Goal: Check status: Check status

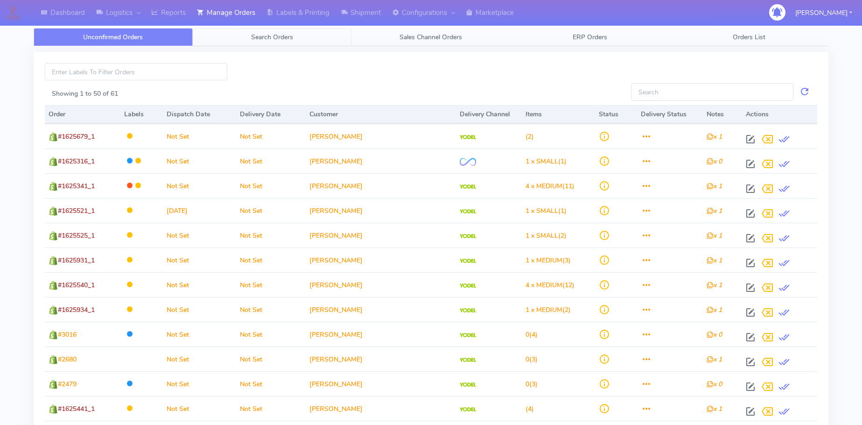
click at [271, 35] on span "Search Orders" at bounding box center [272, 37] width 42 height 9
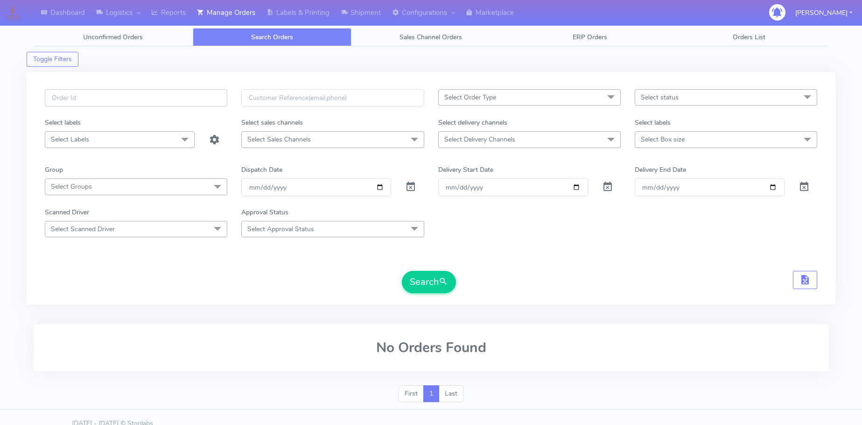
click at [81, 94] on input "text" at bounding box center [136, 97] width 182 height 17
paste input "1621274"
type input "1621274"
click at [408, 188] on span at bounding box center [410, 188] width 11 height 9
click at [439, 277] on span "submit" at bounding box center [443, 281] width 9 height 13
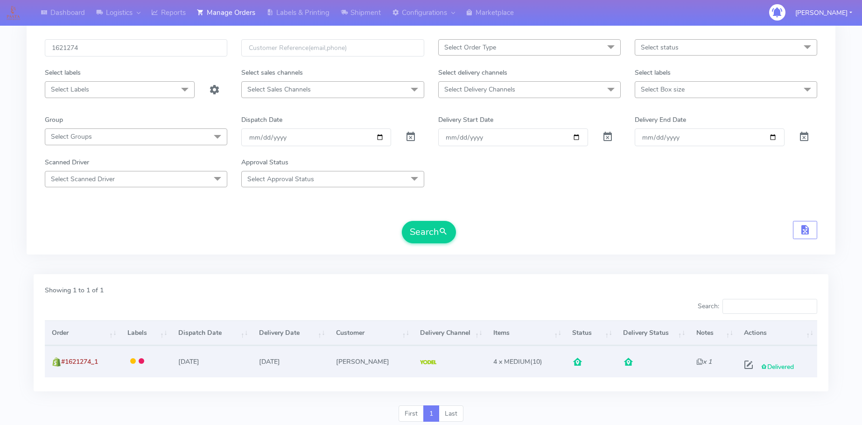
scroll to position [82, 0]
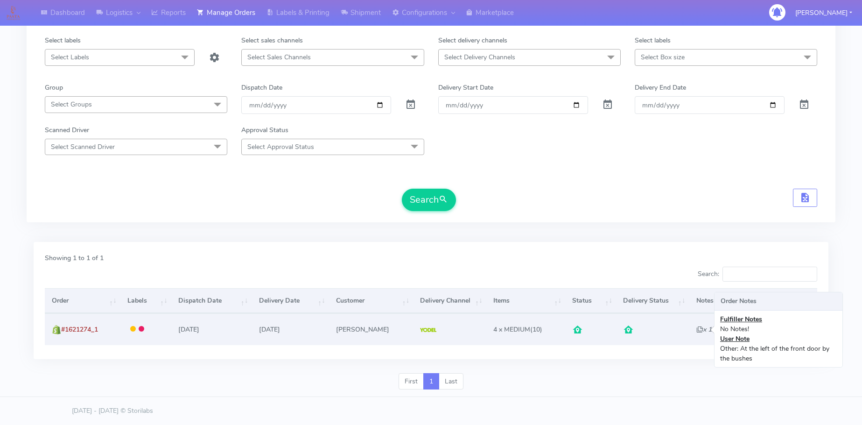
click at [696, 331] on icon "x 1" at bounding box center [703, 329] width 15 height 9
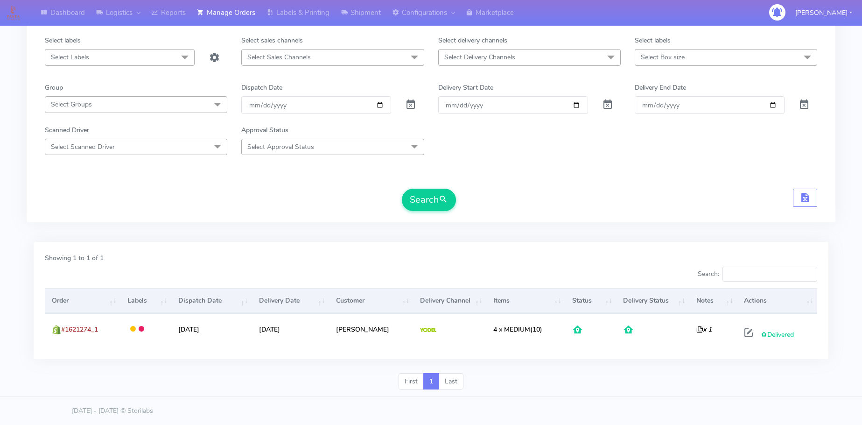
click at [641, 352] on div "Showing 1 to 1 of 1 Search: Order Labels Dispatch Date Delivery Date Customer D…" at bounding box center [431, 300] width 795 height 117
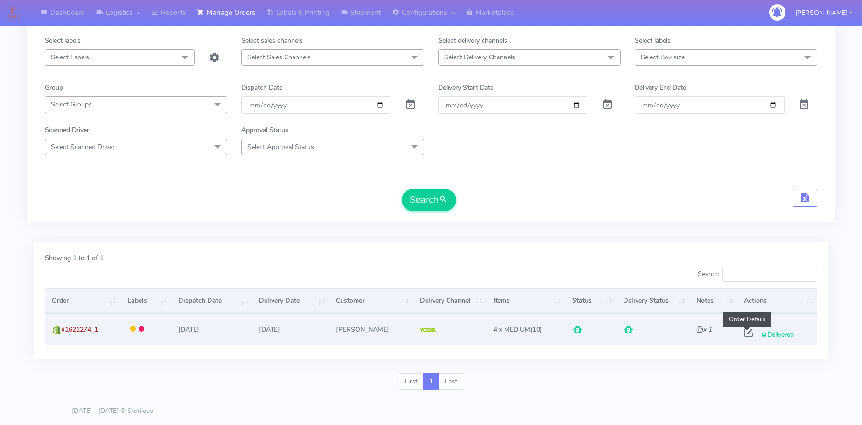
click at [743, 330] on span at bounding box center [748, 334] width 17 height 9
select select "5"
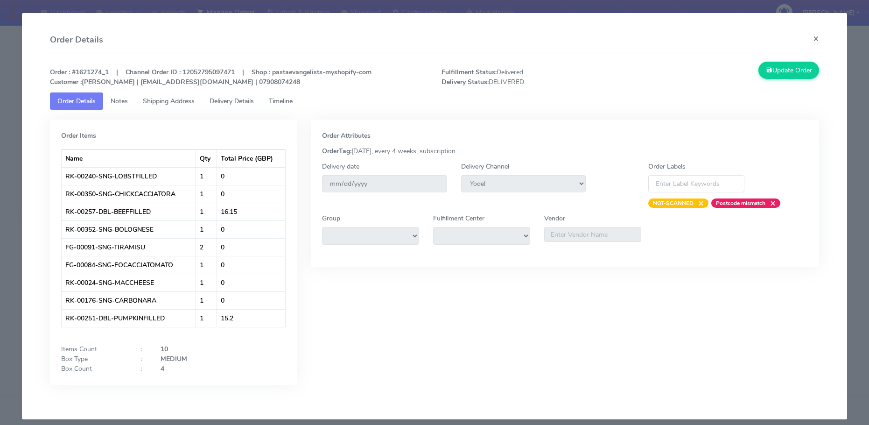
click at [231, 107] on link "Delivery Details" at bounding box center [231, 100] width 59 height 17
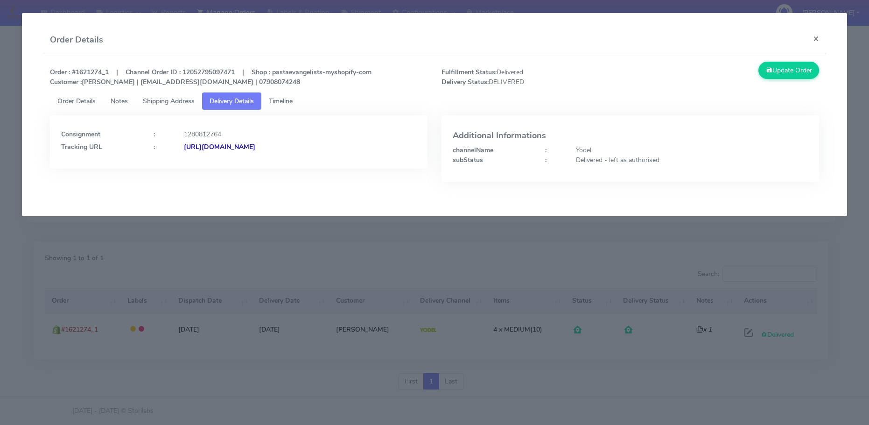
click at [233, 148] on strong "https://www.yodel.co.uk/tracking/JJD0002249960891762" at bounding box center [219, 146] width 71 height 9
click at [801, 39] on div "Order Details ×" at bounding box center [434, 40] width 784 height 28
click at [812, 37] on button "×" at bounding box center [816, 38] width 21 height 25
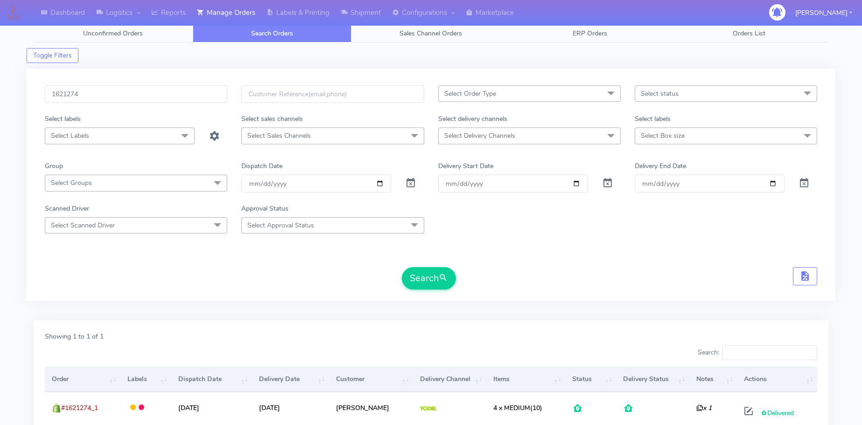
scroll to position [0, 0]
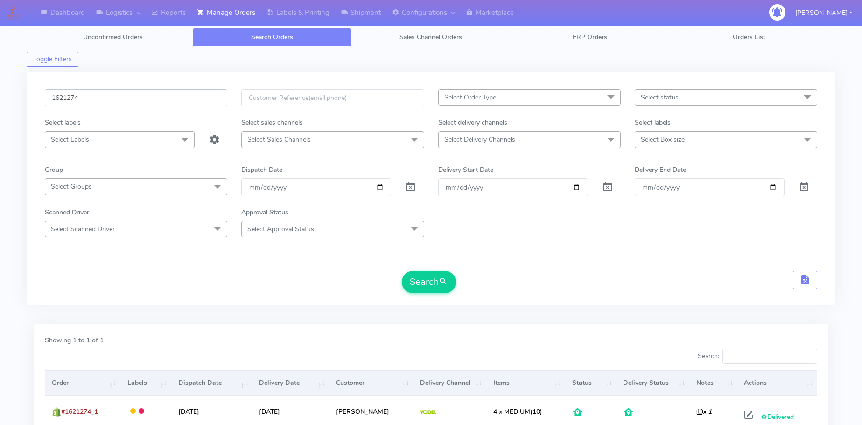
click at [66, 94] on input "1621274" at bounding box center [136, 97] width 182 height 17
paste input "19876"
type input "1619876"
click at [419, 284] on button "Search" at bounding box center [429, 282] width 54 height 22
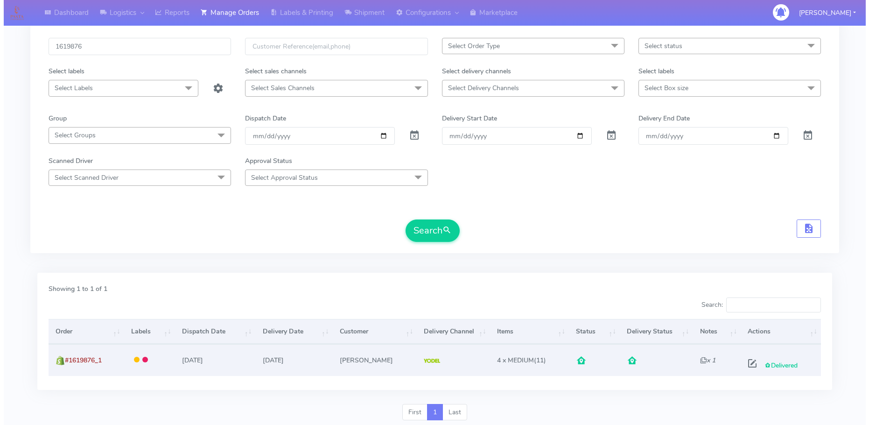
scroll to position [92, 0]
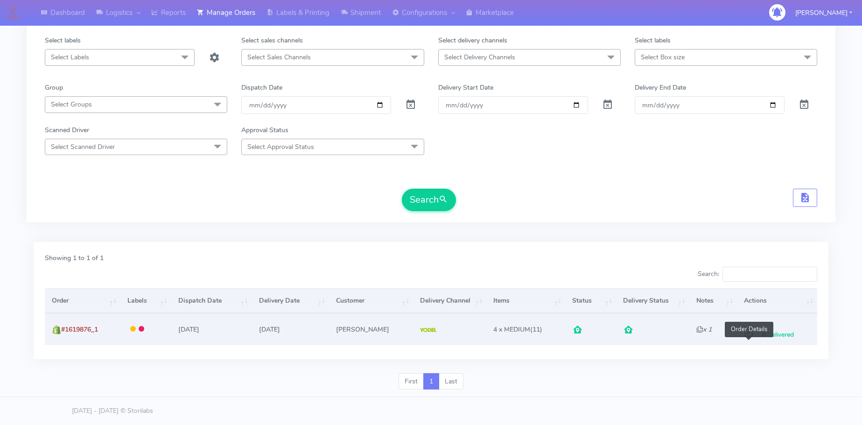
click at [751, 337] on span at bounding box center [748, 334] width 17 height 9
select select "5"
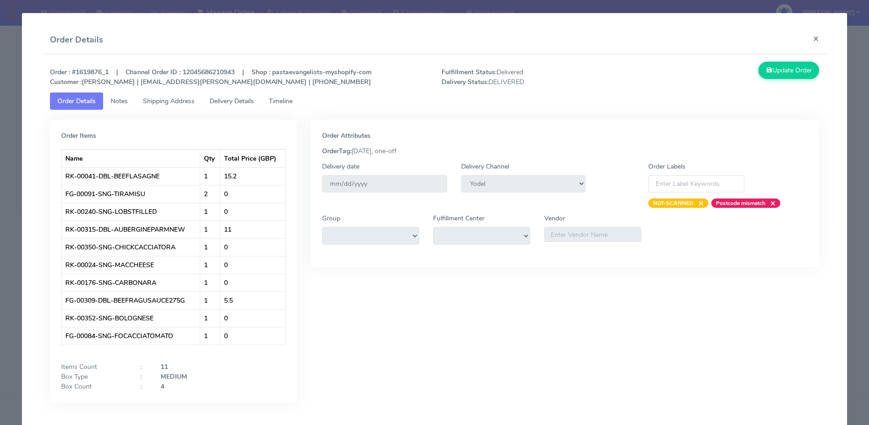
click at [218, 102] on span "Delivery Details" at bounding box center [232, 101] width 44 height 9
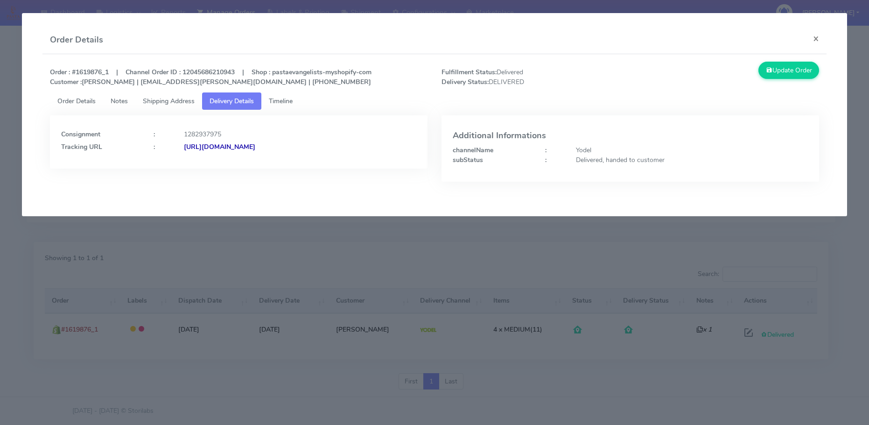
click at [176, 96] on link "Shipping Address" at bounding box center [168, 100] width 67 height 17
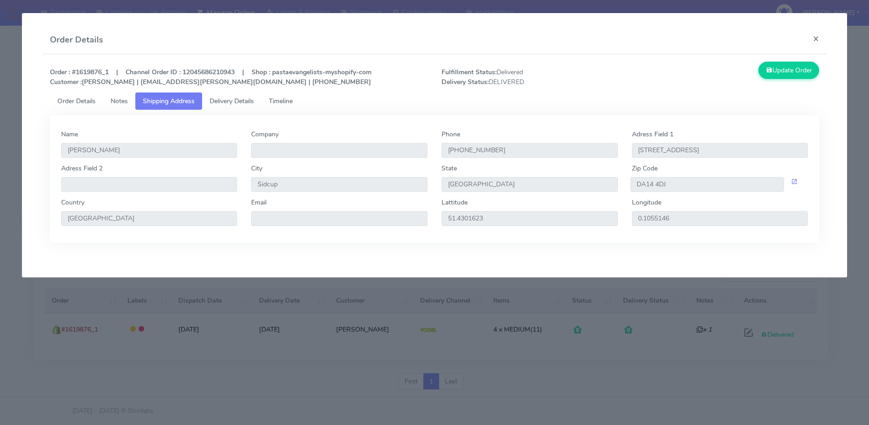
click at [211, 105] on link "Delivery Details" at bounding box center [231, 100] width 59 height 17
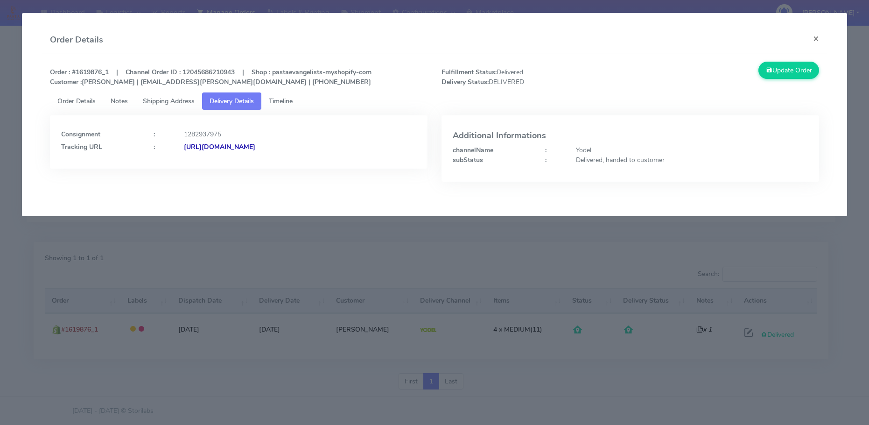
click at [236, 144] on strong "https://www.yodel.co.uk/tracking/JJD0002249960891895" at bounding box center [219, 146] width 71 height 9
drag, startPoint x: 812, startPoint y: 36, endPoint x: 771, endPoint y: 33, distance: 41.2
click at [812, 36] on button "×" at bounding box center [816, 38] width 21 height 25
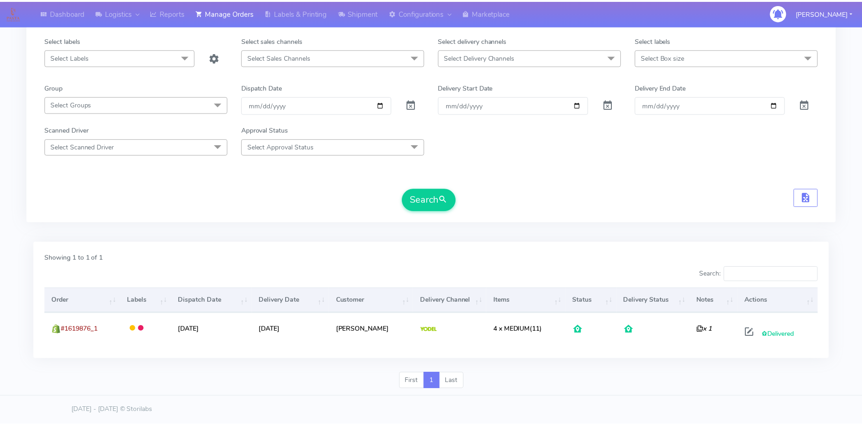
scroll to position [82, 0]
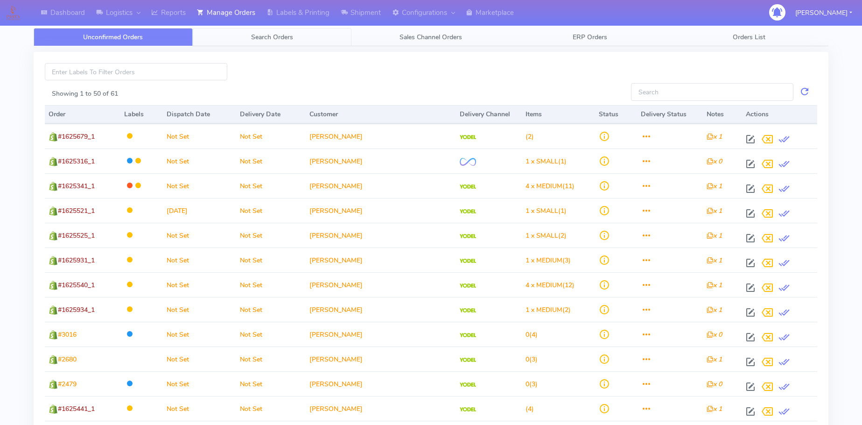
drag, startPoint x: 309, startPoint y: 49, endPoint x: 305, endPoint y: 44, distance: 6.3
click at [304, 42] on link "Search Orders" at bounding box center [272, 37] width 159 height 18
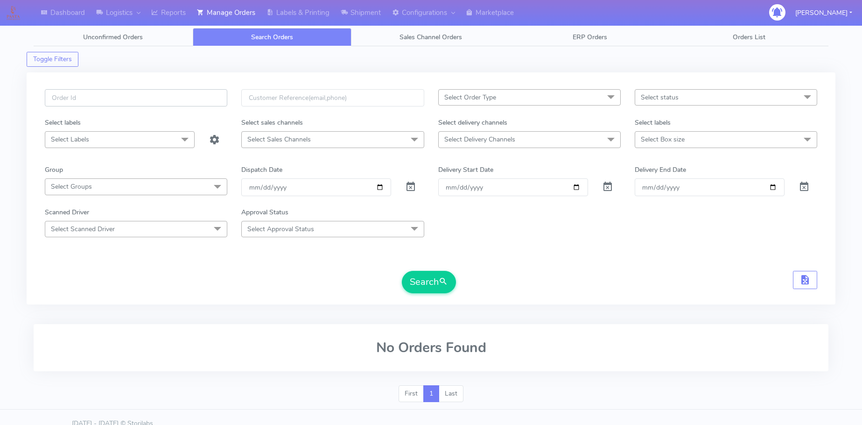
click at [121, 98] on input "text" at bounding box center [136, 97] width 182 height 17
paste input "1622586"
type input "1622586"
click at [408, 184] on span at bounding box center [410, 188] width 11 height 9
click at [421, 284] on button "Search" at bounding box center [429, 282] width 54 height 22
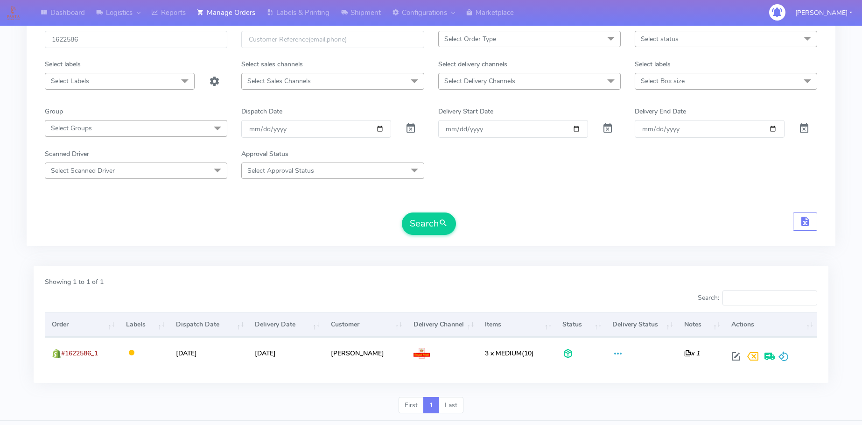
scroll to position [92, 0]
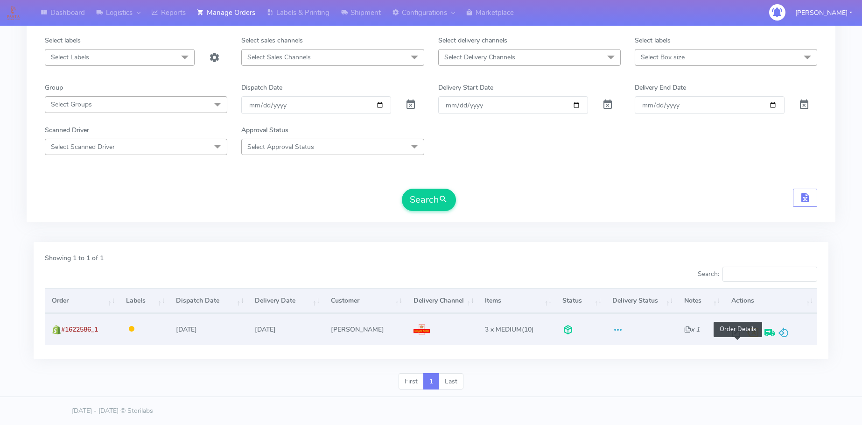
click at [735, 330] on span at bounding box center [736, 334] width 17 height 9
select select "3"
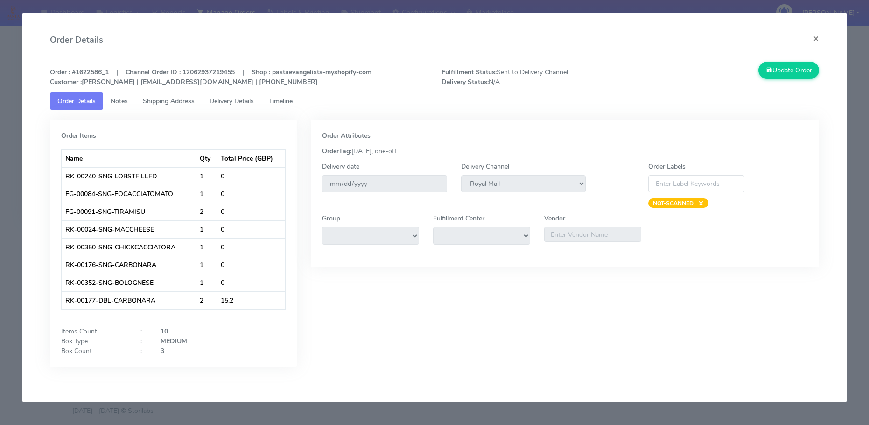
click at [187, 103] on span "Shipping Address" at bounding box center [169, 101] width 52 height 9
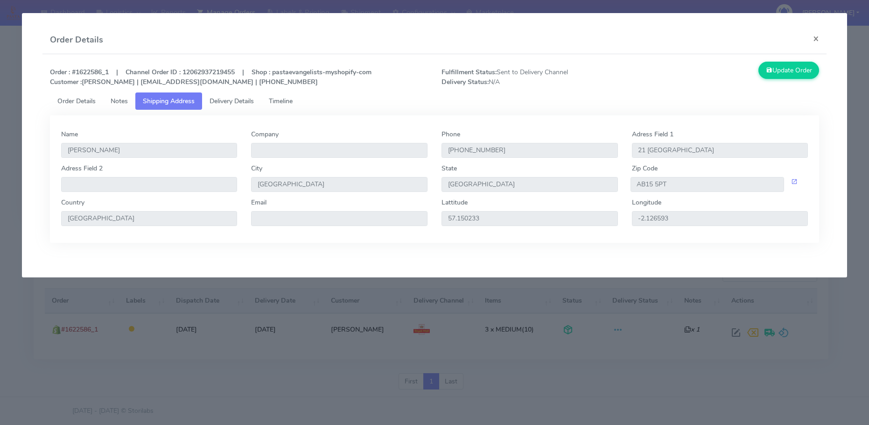
click at [219, 103] on span "Delivery Details" at bounding box center [232, 101] width 44 height 9
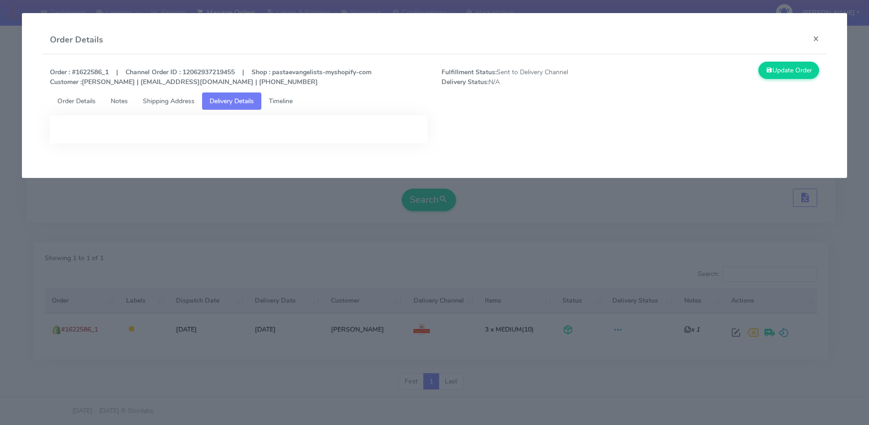
click at [176, 105] on span "Shipping Address" at bounding box center [169, 101] width 52 height 9
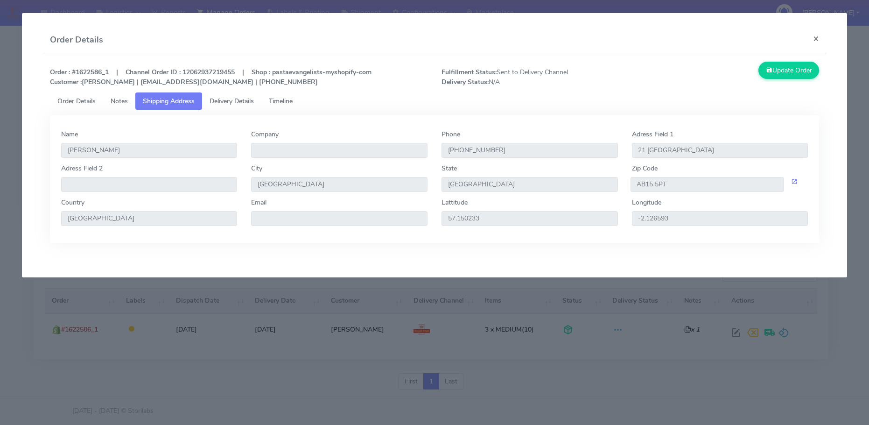
click at [241, 103] on span "Delivery Details" at bounding box center [232, 101] width 44 height 9
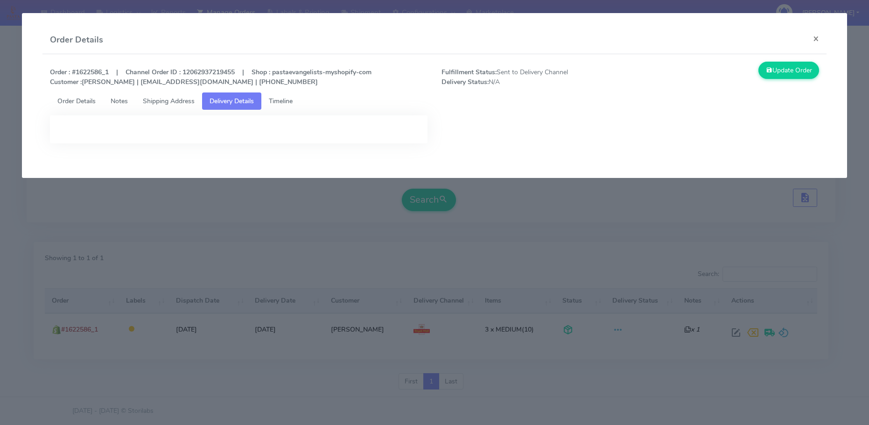
click at [272, 98] on link "Timeline" at bounding box center [280, 100] width 39 height 17
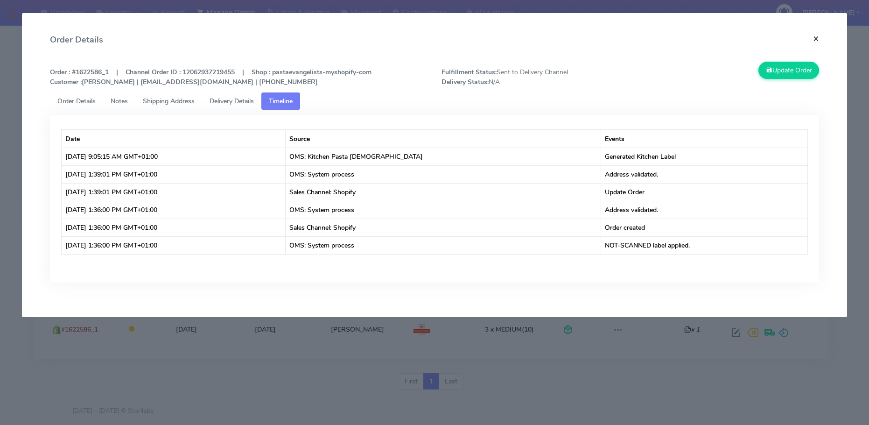
click at [815, 41] on button "×" at bounding box center [816, 38] width 21 height 25
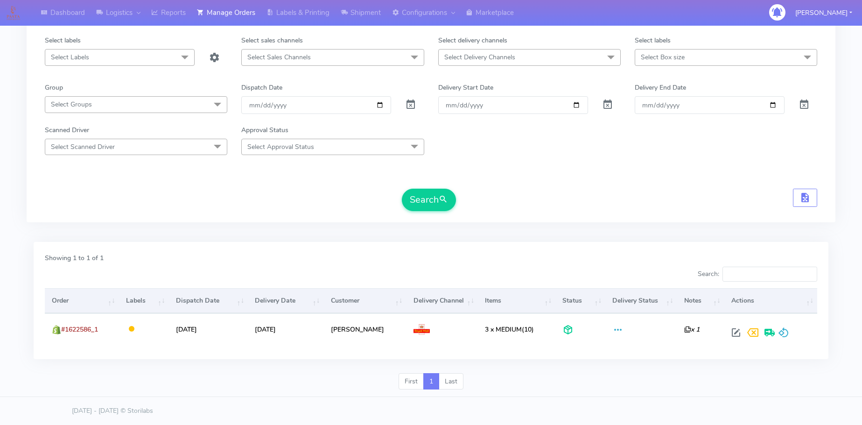
click at [126, 52] on span "Select Labels" at bounding box center [120, 57] width 150 height 16
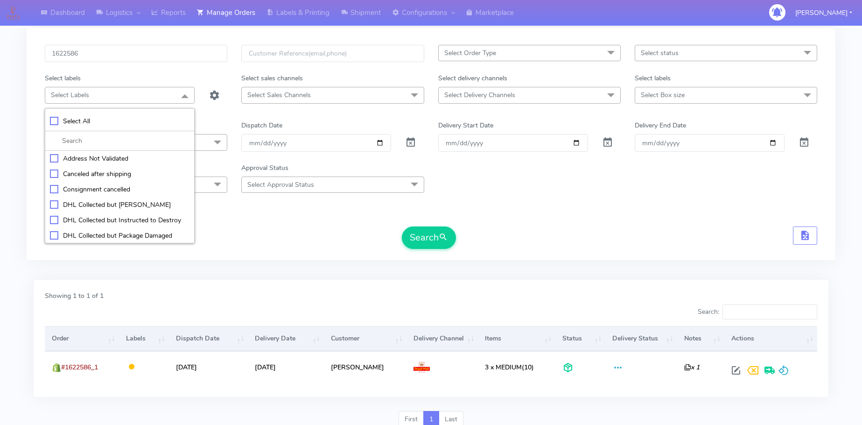
scroll to position [0, 0]
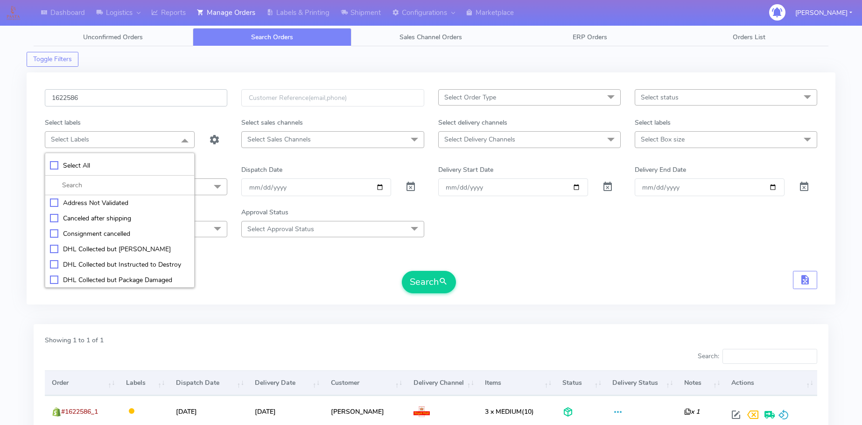
click at [118, 92] on input "1622586" at bounding box center [136, 97] width 182 height 17
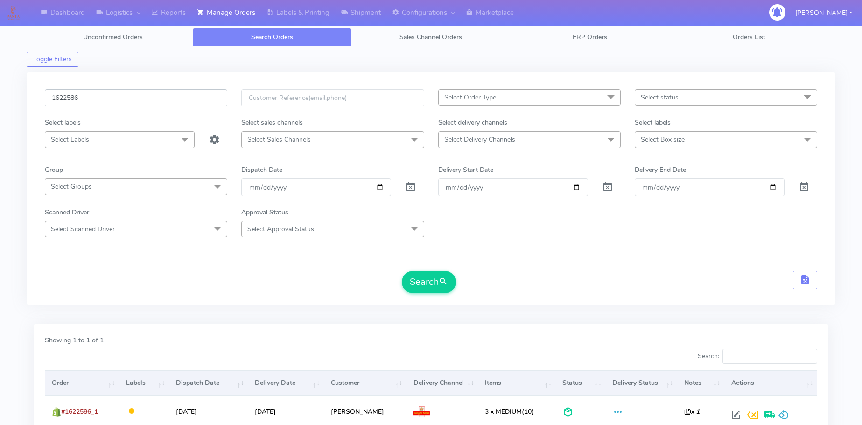
click at [118, 92] on input "1622586" at bounding box center [136, 97] width 182 height 17
paste input "3015"
type input "1623015"
click at [416, 288] on button "Search" at bounding box center [429, 282] width 54 height 22
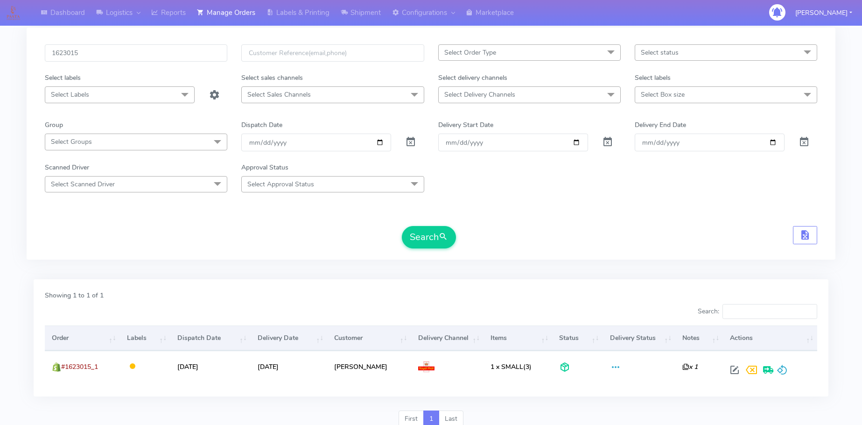
scroll to position [82, 0]
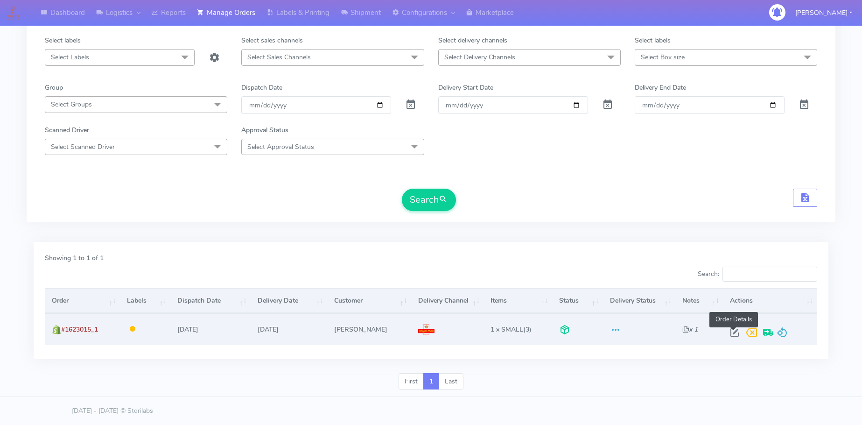
click at [734, 333] on span at bounding box center [734, 334] width 17 height 9
select select "3"
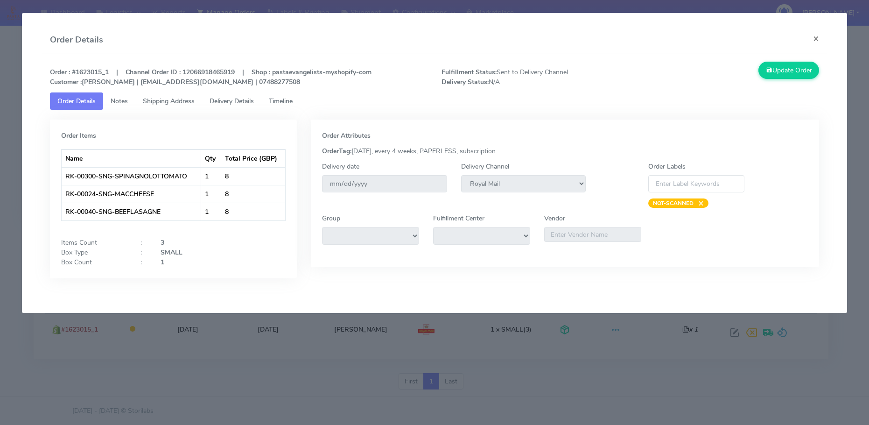
click at [188, 104] on span "Shipping Address" at bounding box center [169, 101] width 52 height 9
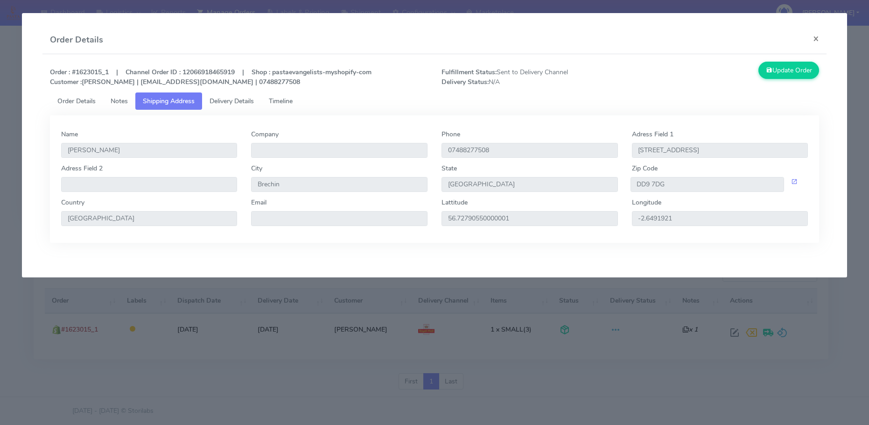
click at [224, 104] on span "Delivery Details" at bounding box center [232, 101] width 44 height 9
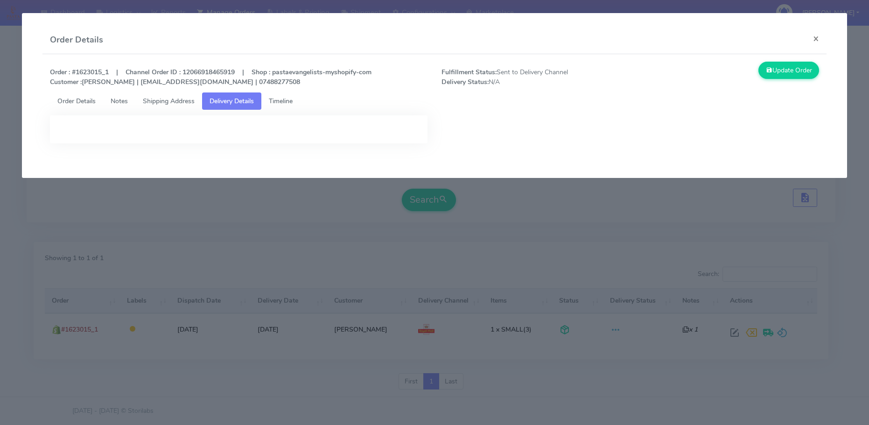
click at [167, 106] on link "Shipping Address" at bounding box center [168, 100] width 67 height 17
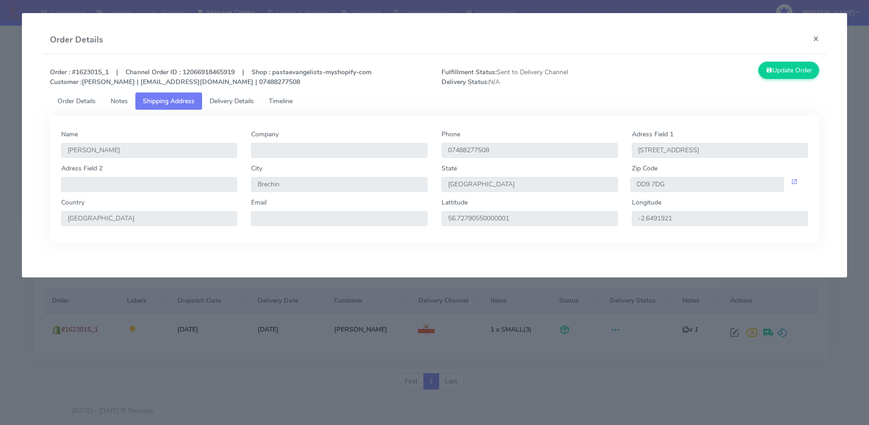
click at [232, 106] on link "Delivery Details" at bounding box center [231, 100] width 59 height 17
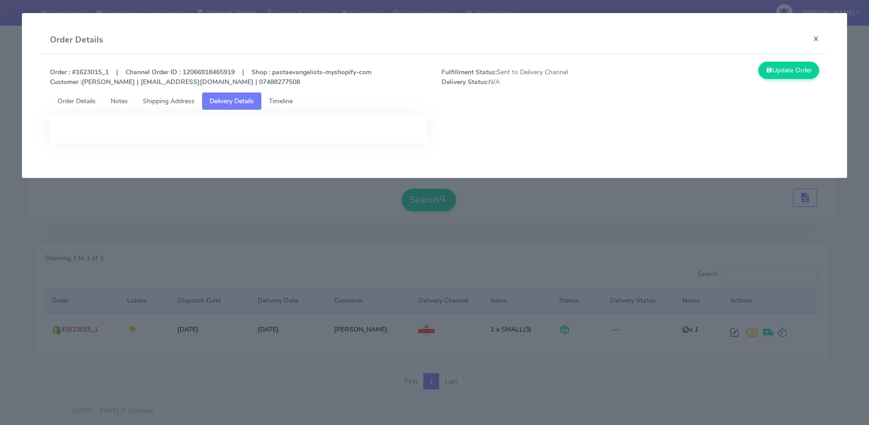
click at [282, 104] on span "Timeline" at bounding box center [281, 101] width 24 height 9
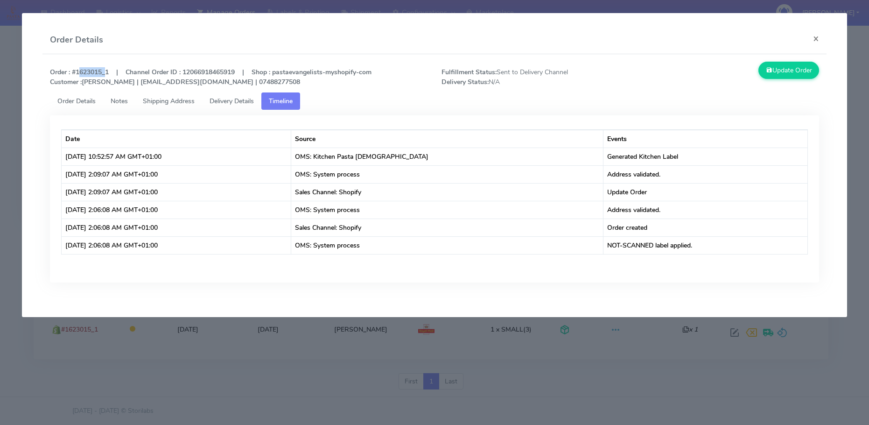
drag, startPoint x: 76, startPoint y: 71, endPoint x: 102, endPoint y: 76, distance: 26.6
click at [102, 76] on strong "Order : #1623015_1 | Channel Order ID : 12066918465919 | Shop : pastaevangelist…" at bounding box center [211, 77] width 322 height 19
copy strong "1623015"
click at [821, 36] on button "×" at bounding box center [816, 38] width 21 height 25
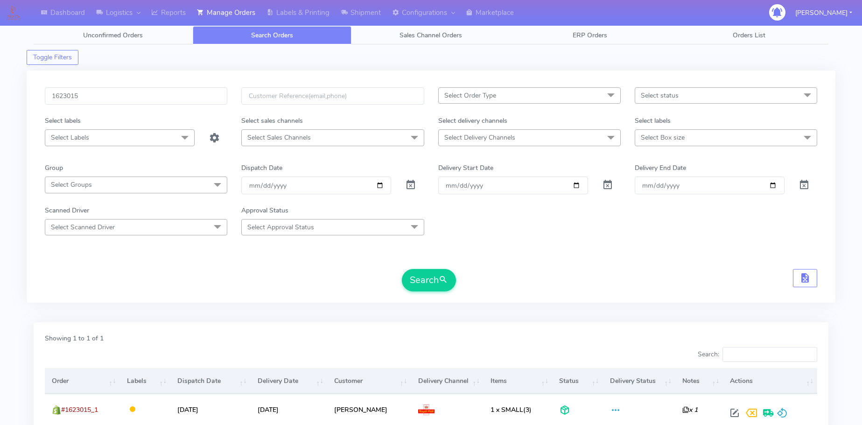
scroll to position [0, 0]
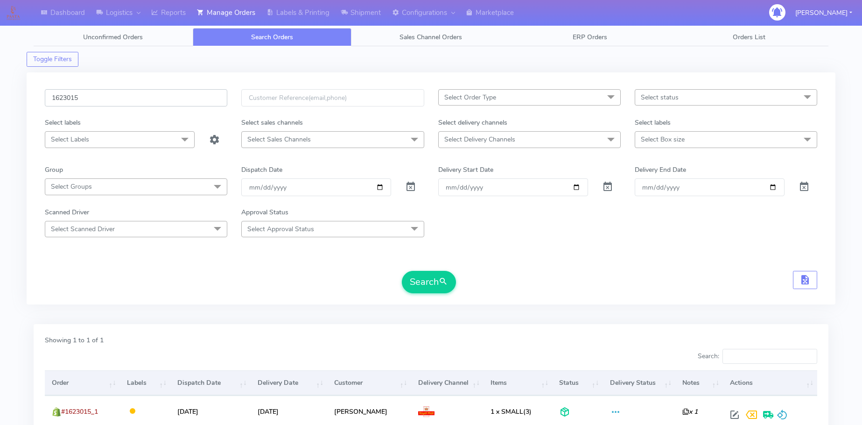
click at [74, 105] on input "1623015" at bounding box center [136, 97] width 182 height 17
click at [426, 283] on button "Search" at bounding box center [429, 282] width 54 height 22
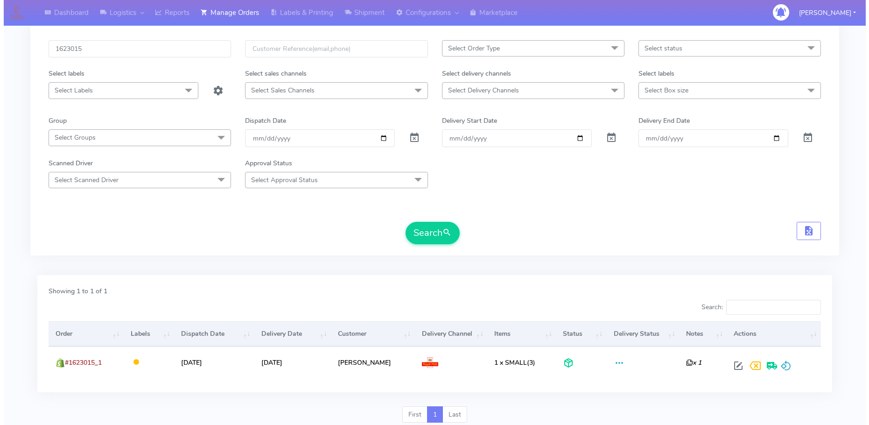
scroll to position [82, 0]
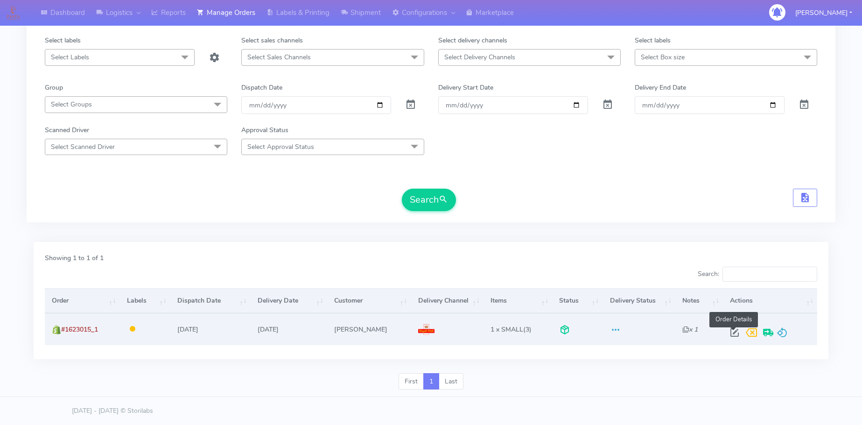
click at [735, 331] on span at bounding box center [734, 334] width 17 height 9
select select "3"
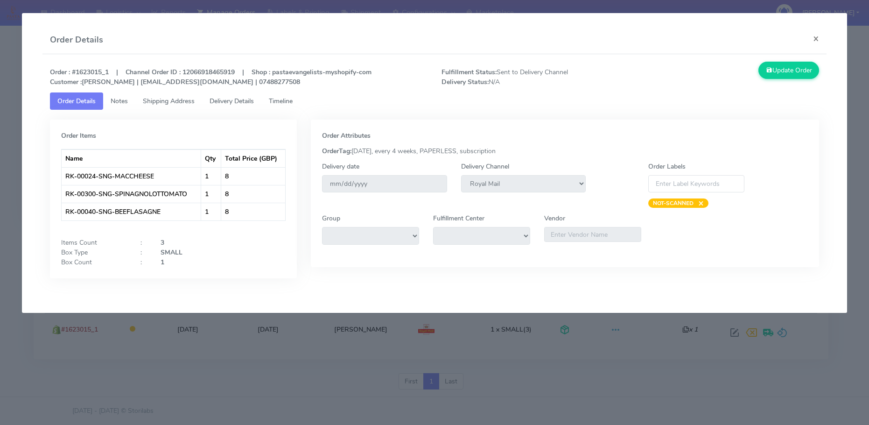
click at [284, 102] on span "Timeline" at bounding box center [281, 101] width 24 height 9
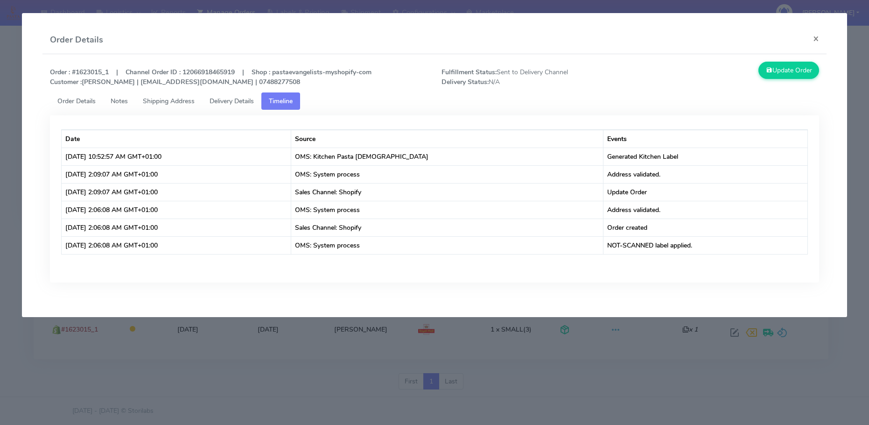
click at [241, 105] on link "Delivery Details" at bounding box center [231, 100] width 59 height 17
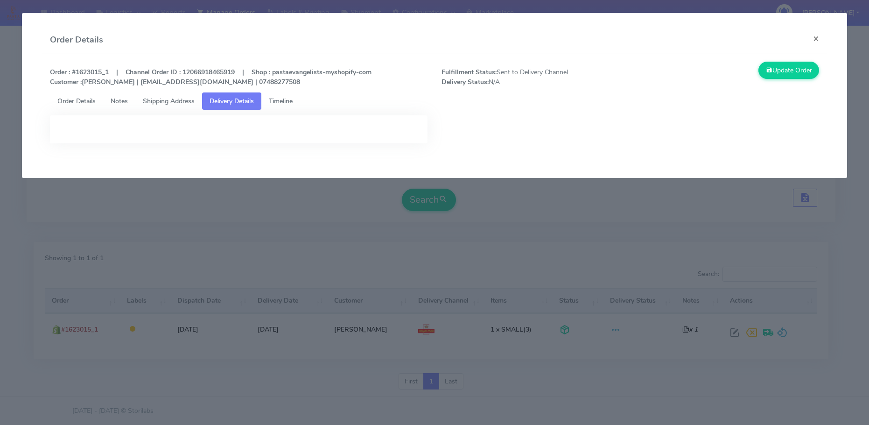
click at [184, 103] on span "Shipping Address" at bounding box center [169, 101] width 52 height 9
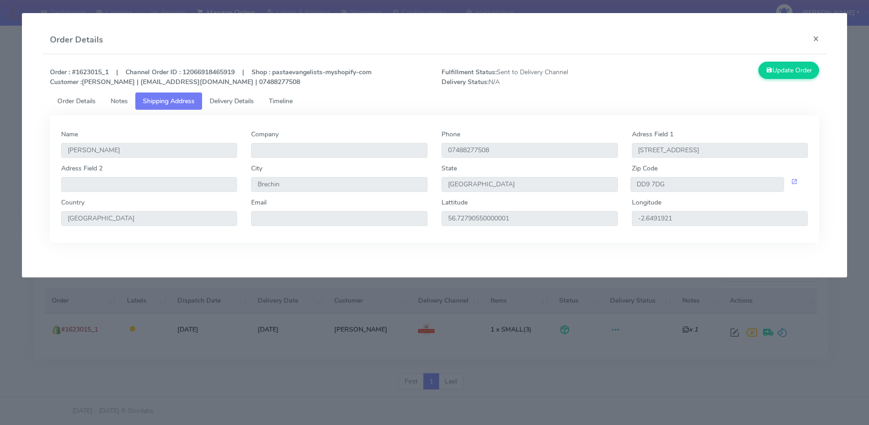
click at [125, 103] on span "Notes" at bounding box center [119, 101] width 17 height 9
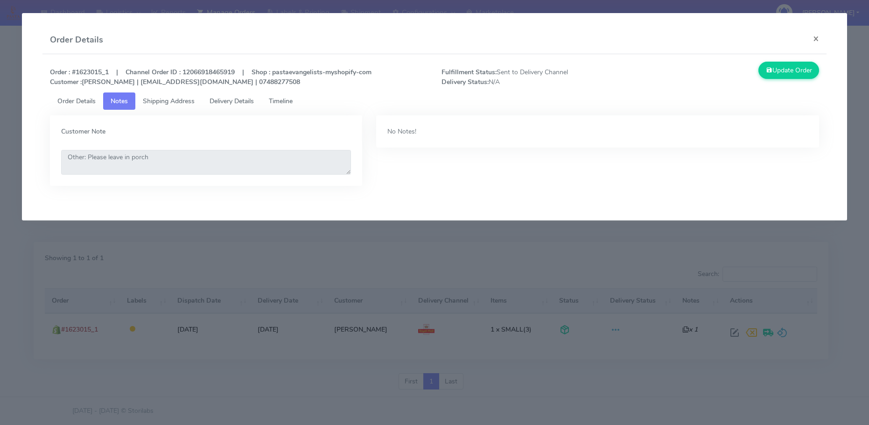
click at [174, 103] on span "Shipping Address" at bounding box center [169, 101] width 52 height 9
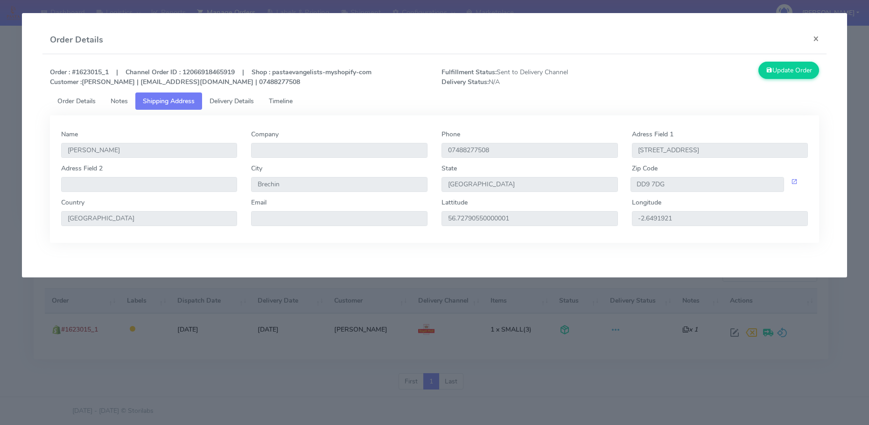
click at [82, 104] on span "Order Details" at bounding box center [76, 101] width 38 height 9
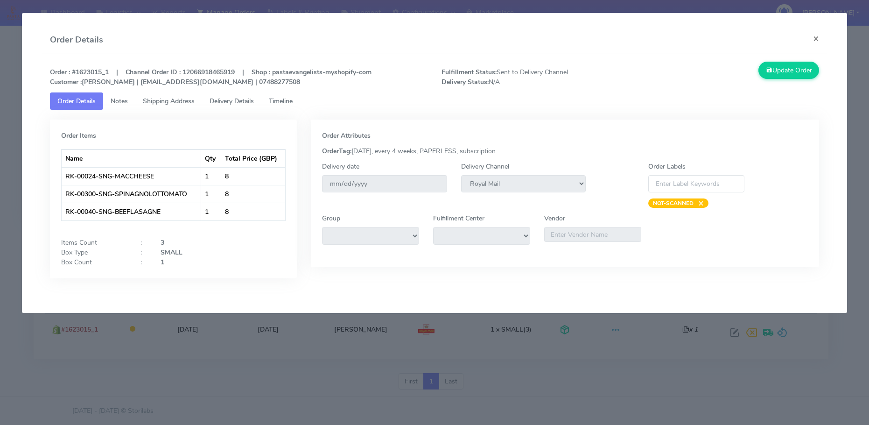
click at [150, 104] on span "Shipping Address" at bounding box center [169, 101] width 52 height 9
